Goal: Information Seeking & Learning: Learn about a topic

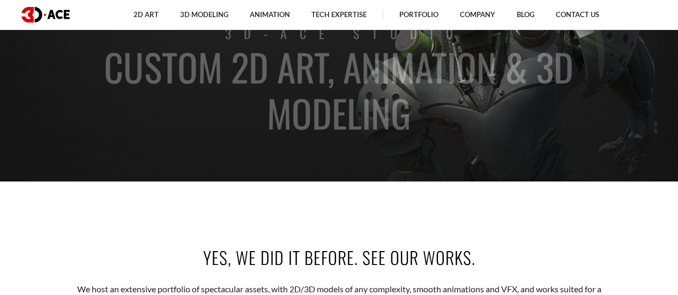
scroll to position [107, 0]
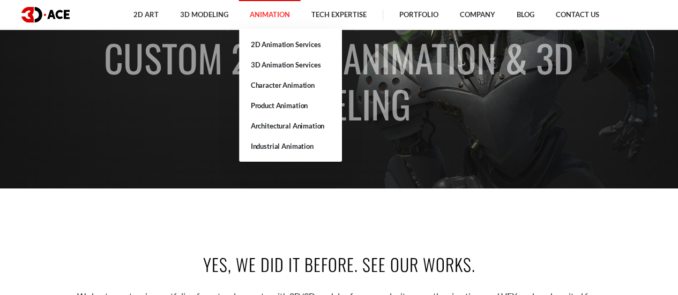
click at [261, 11] on link "Animation" at bounding box center [270, 14] width 62 height 29
click at [265, 103] on link "Product Animation" at bounding box center [290, 105] width 103 height 20
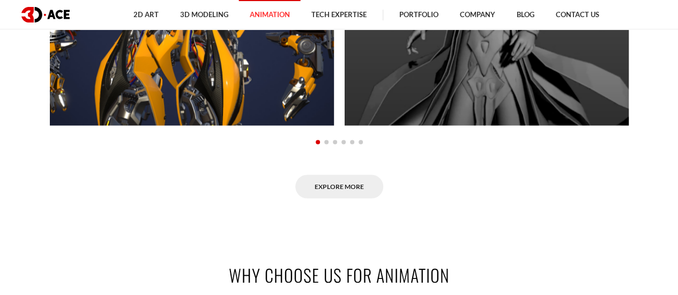
scroll to position [804, 0]
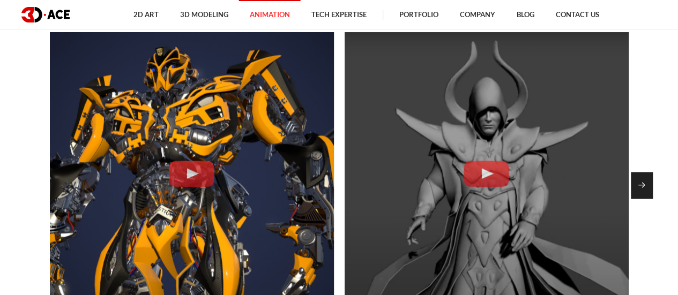
click at [641, 183] on div "Next slide" at bounding box center [642, 185] width 22 height 27
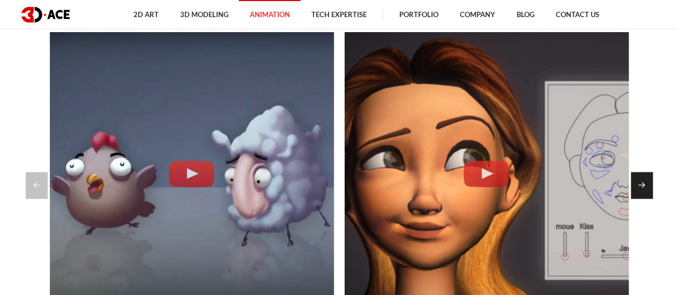
click at [641, 183] on div "Next slide" at bounding box center [642, 185] width 22 height 27
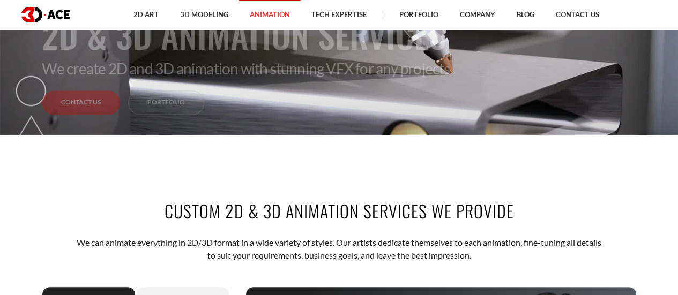
scroll to position [0, 0]
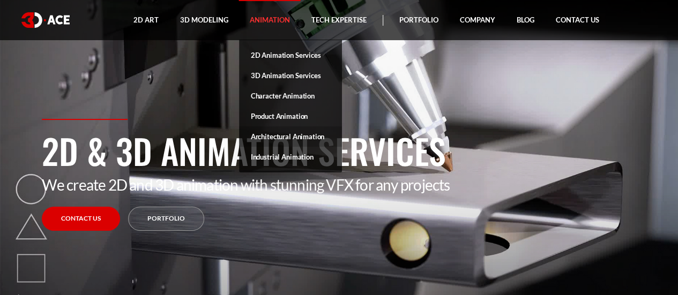
click at [278, 132] on link "Architectural Animation" at bounding box center [290, 137] width 103 height 20
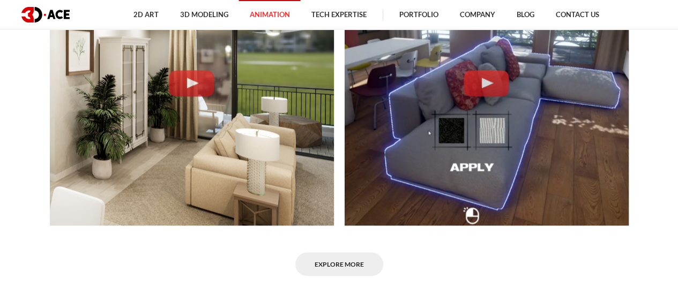
scroll to position [804, 0]
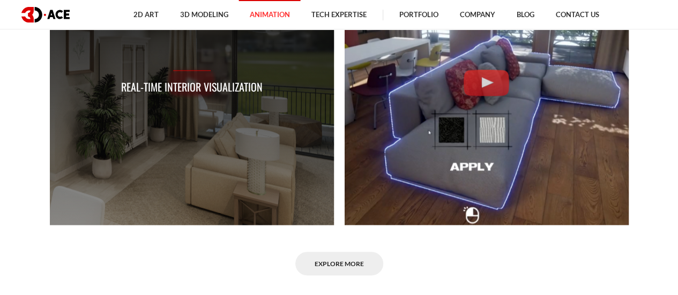
click at [286, 113] on div "Real-time Interior Visualization" at bounding box center [192, 83] width 284 height 284
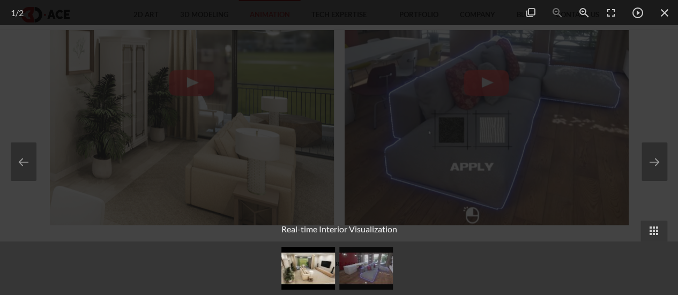
click at [621, 98] on div at bounding box center [339, 147] width 678 height 295
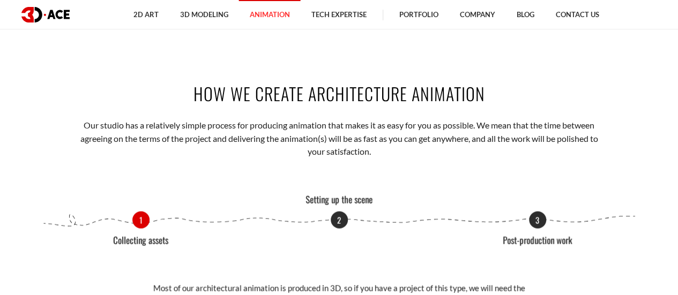
scroll to position [1073, 0]
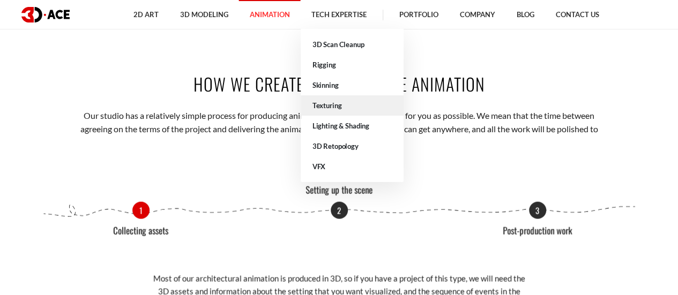
click at [349, 101] on link "Texturing" at bounding box center [352, 105] width 103 height 20
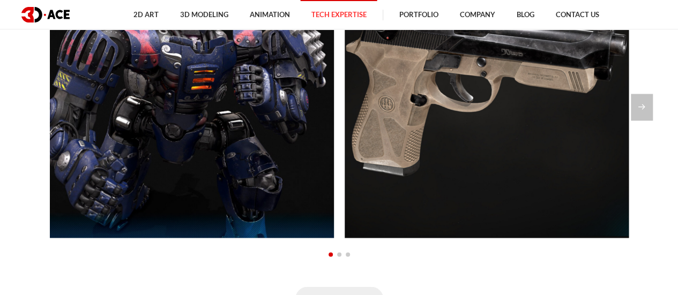
scroll to position [644, 0]
